Goal: Find specific page/section: Find specific page/section

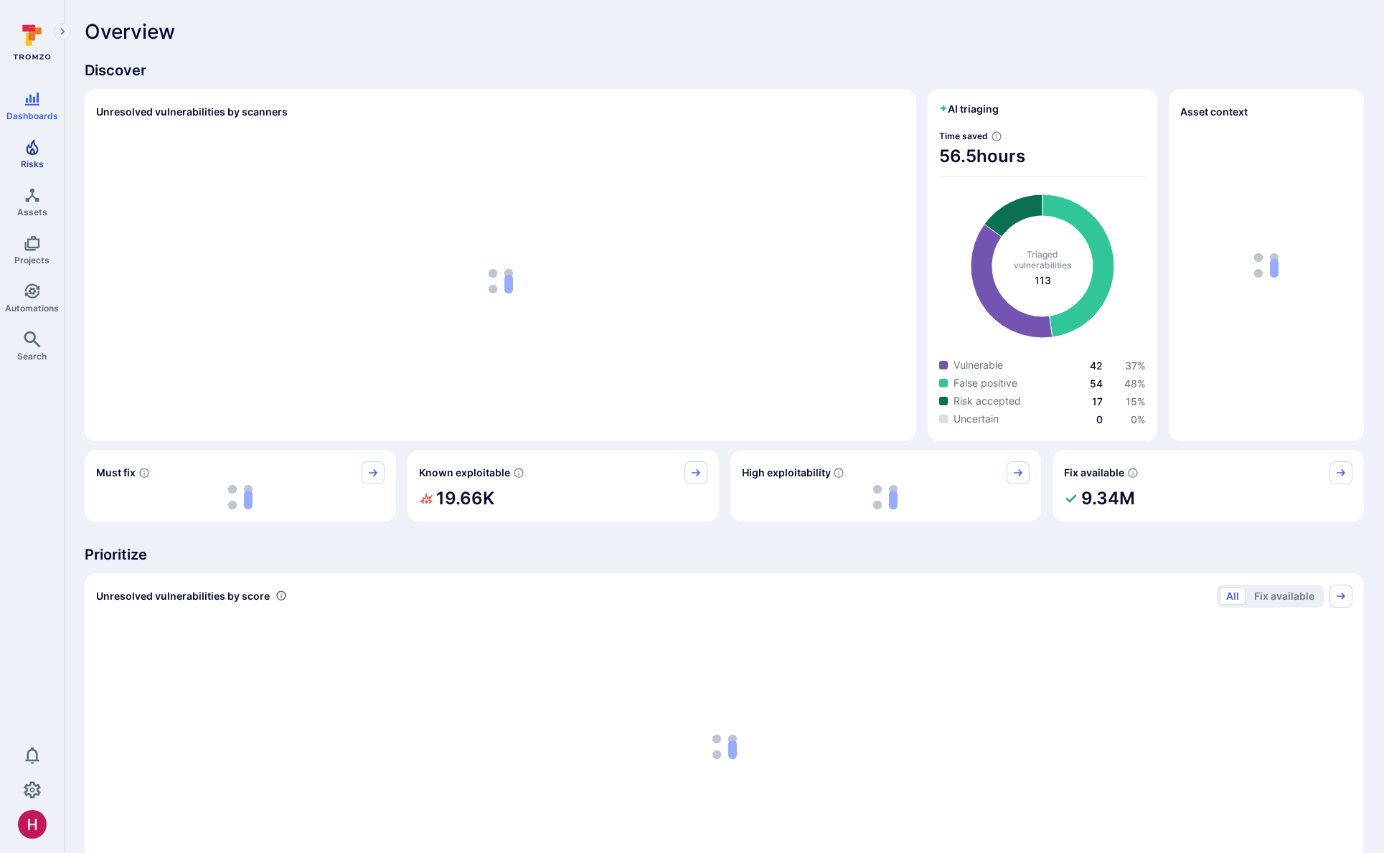
drag, startPoint x: 26, startPoint y: 141, endPoint x: 59, endPoint y: 149, distance: 33.9
click at [26, 141] on icon "Risks" at bounding box center [32, 146] width 17 height 17
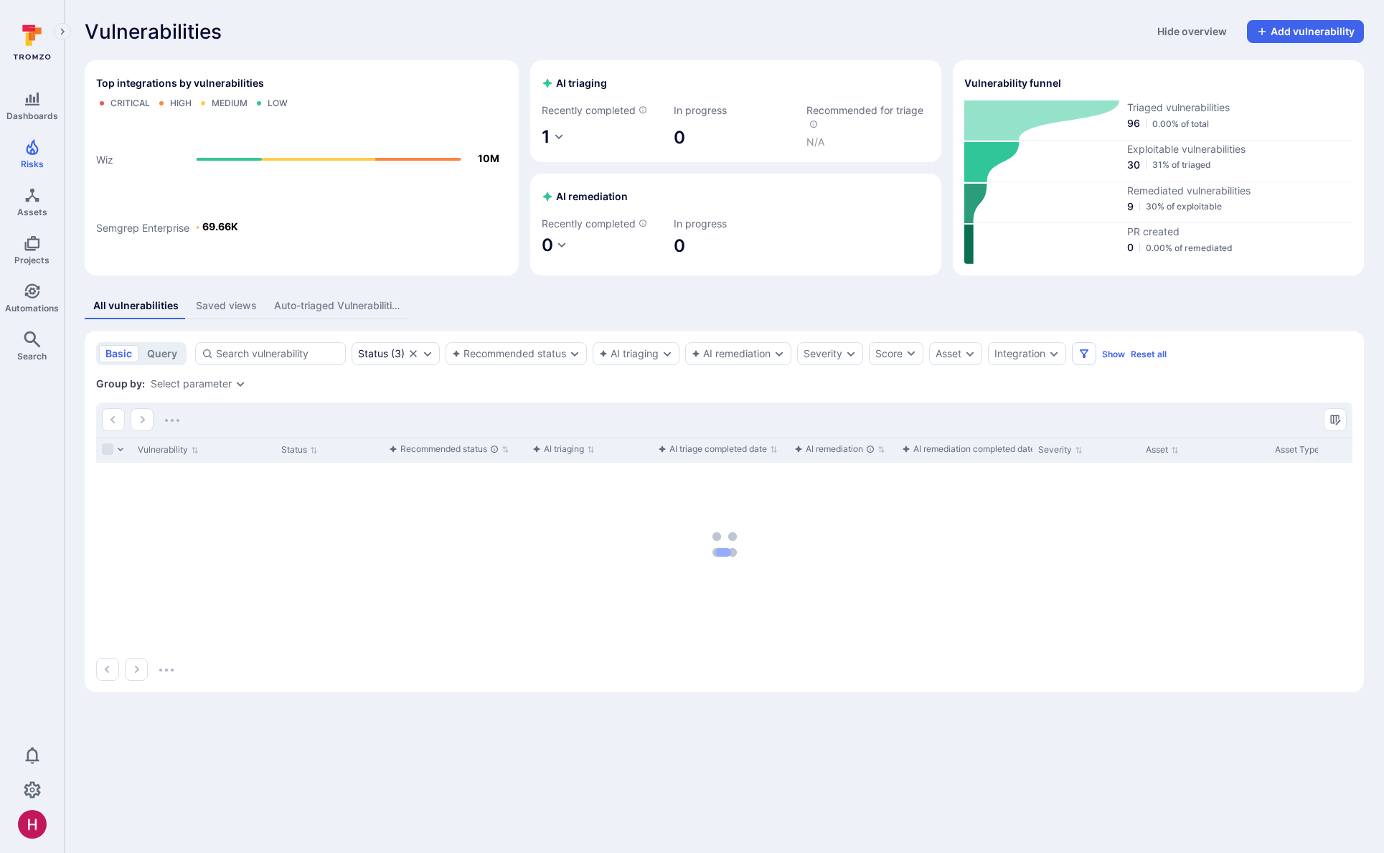
click at [896, 306] on div "All vulnerabilities Saved views Auto-triaged Vulnerabilities" at bounding box center [724, 306] width 1279 height 27
click at [1097, 315] on div "All vulnerabilities Saved views Auto-triaged Vulnerabilities" at bounding box center [724, 306] width 1279 height 27
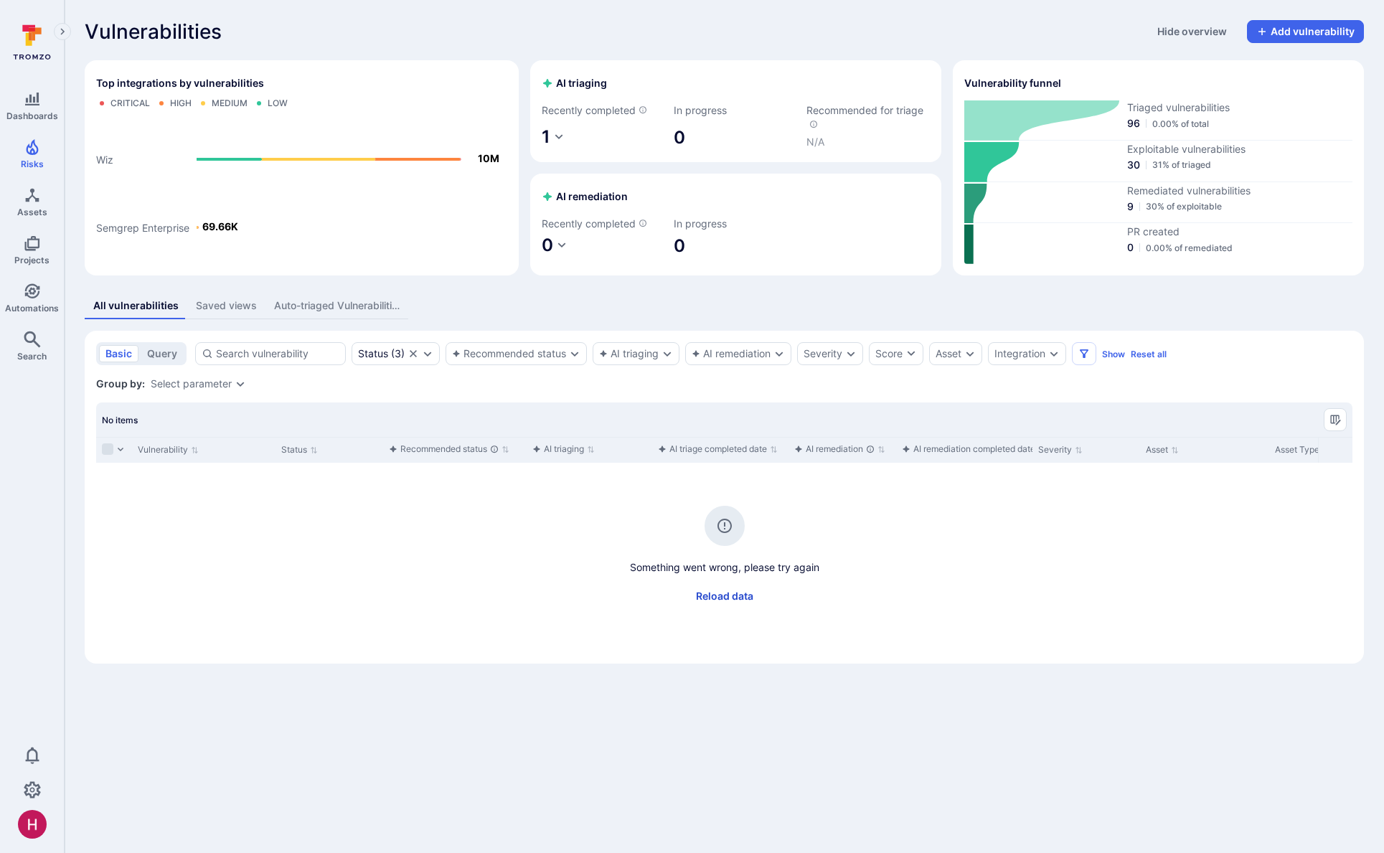
click at [741, 597] on button "Reload data" at bounding box center [724, 596] width 75 height 23
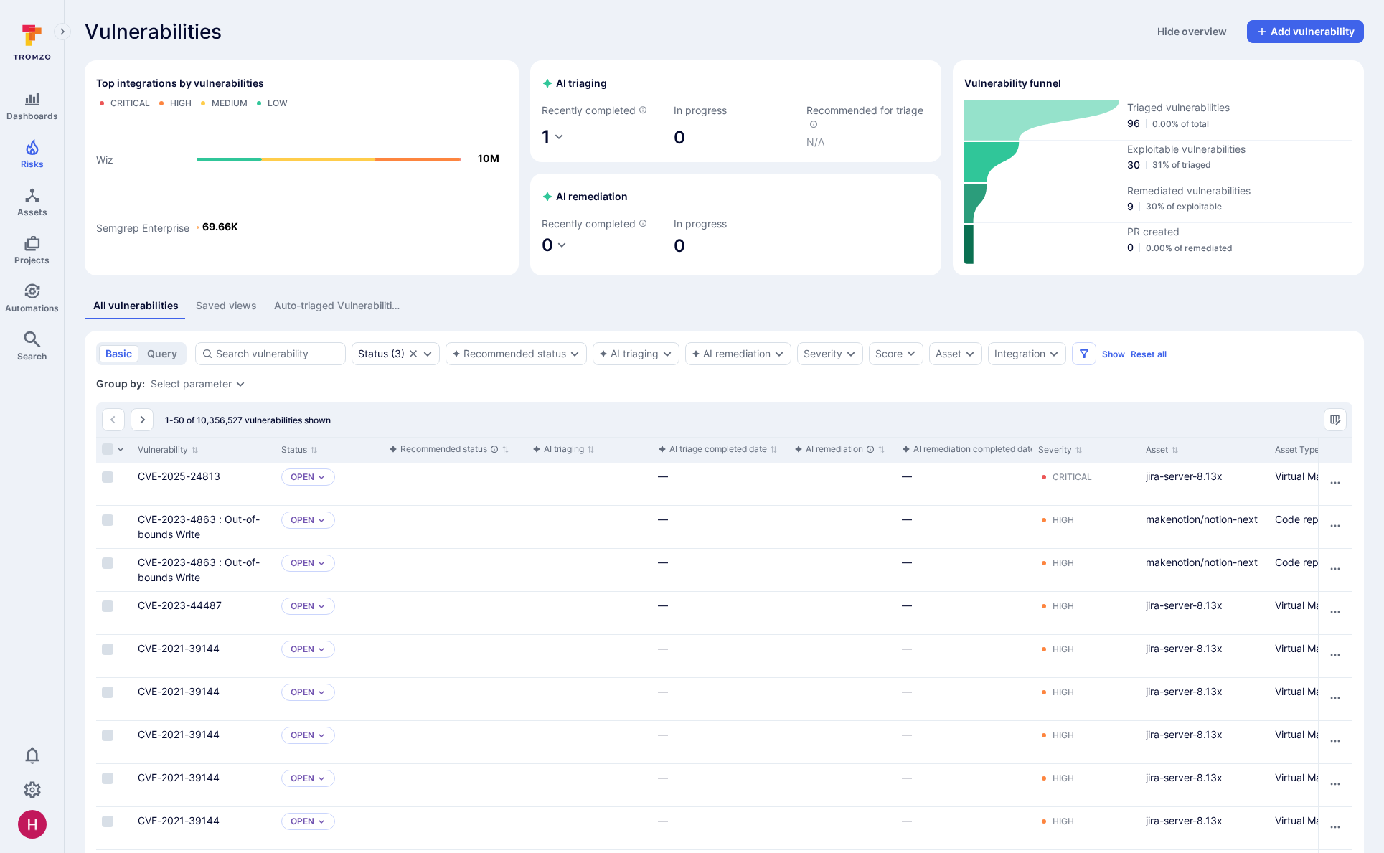
click at [208, 386] on div "Select parameter" at bounding box center [191, 383] width 81 height 11
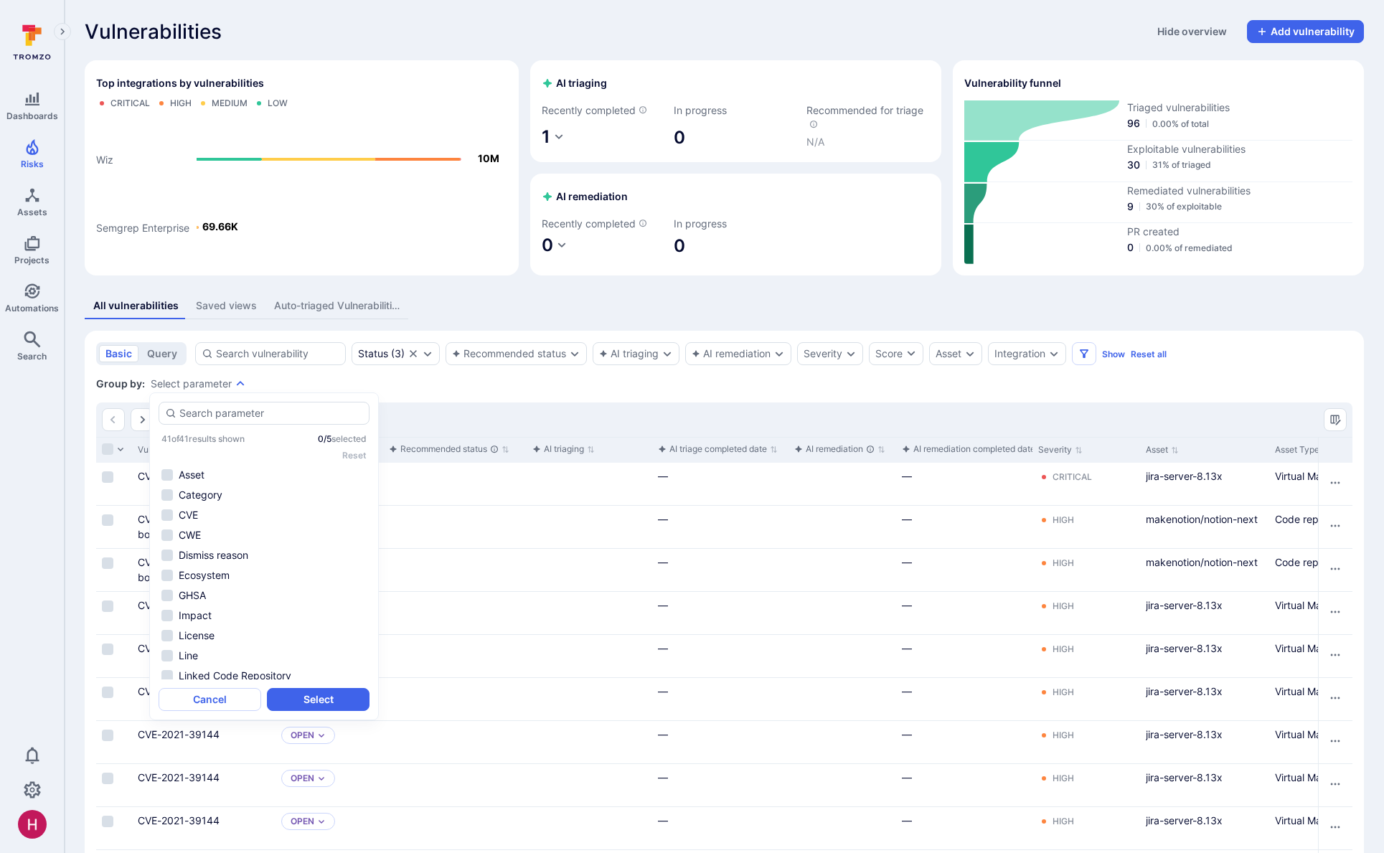
click at [453, 386] on div "Group by: Select parameter" at bounding box center [724, 384] width 1256 height 14
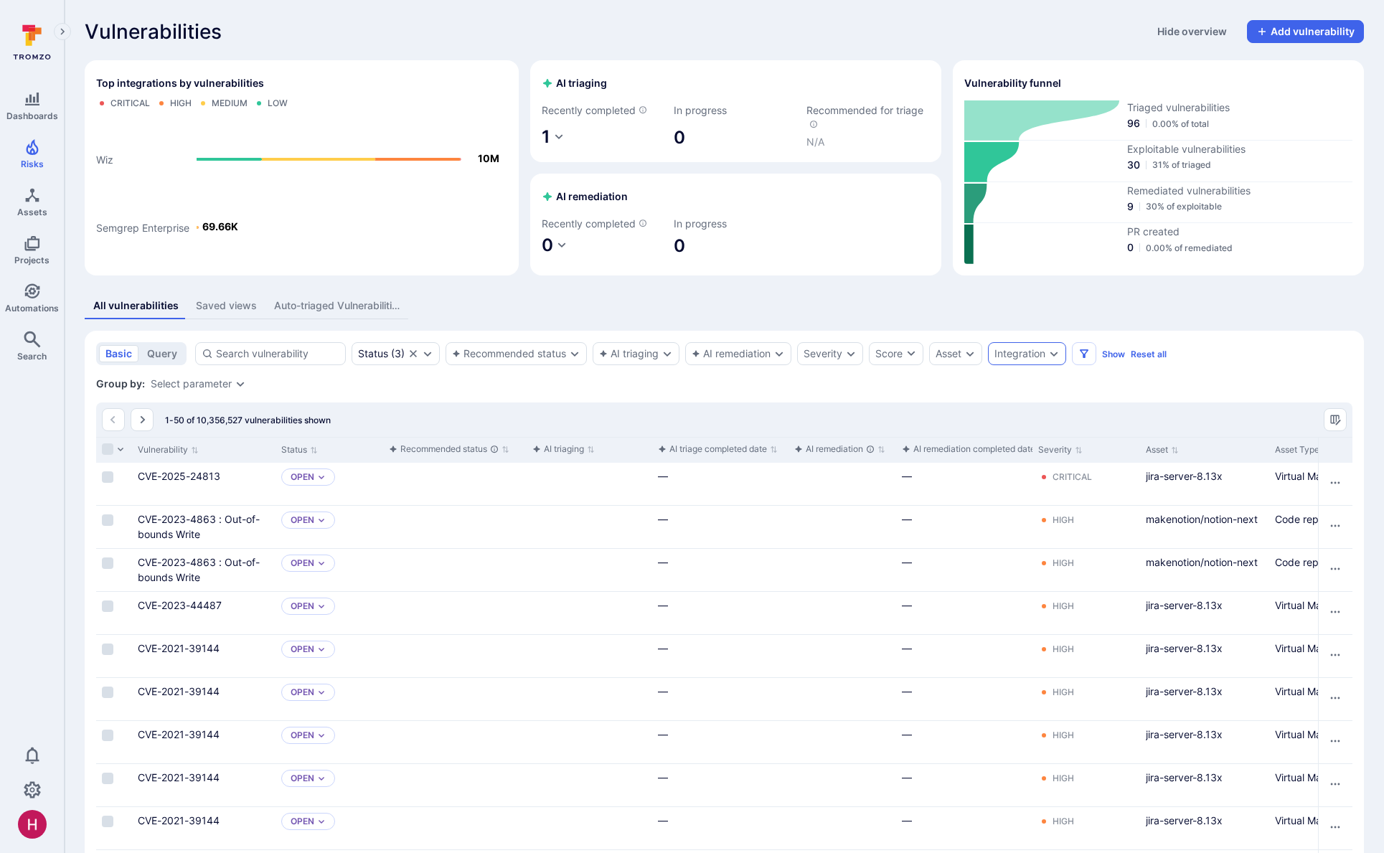
click at [1034, 354] on div "Integration" at bounding box center [1019, 353] width 51 height 11
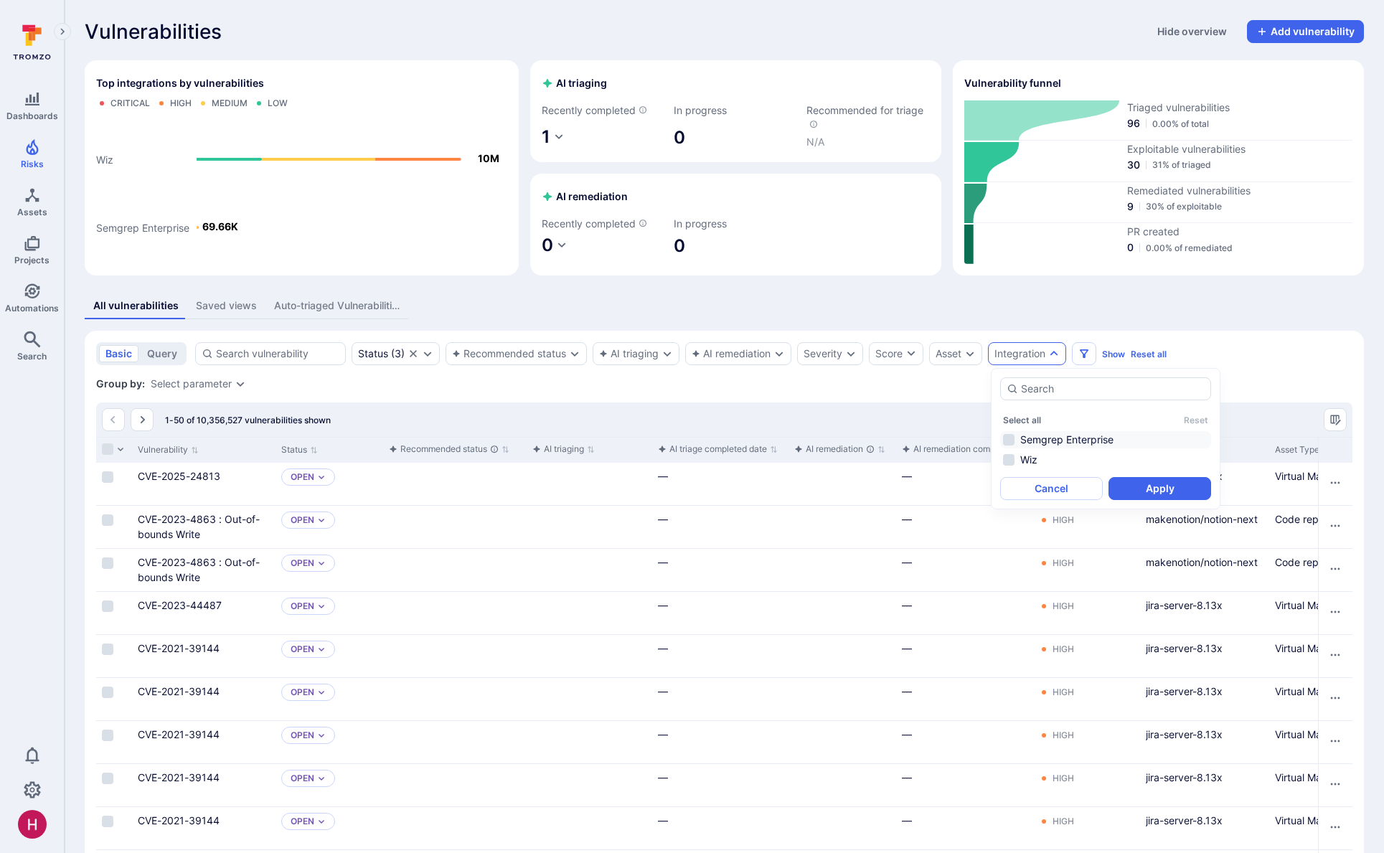
click at [1047, 443] on li "Semgrep Enterprise" at bounding box center [1105, 439] width 211 height 17
click at [1151, 489] on button "Apply" at bounding box center [1159, 488] width 103 height 23
